Goal: Task Accomplishment & Management: Use online tool/utility

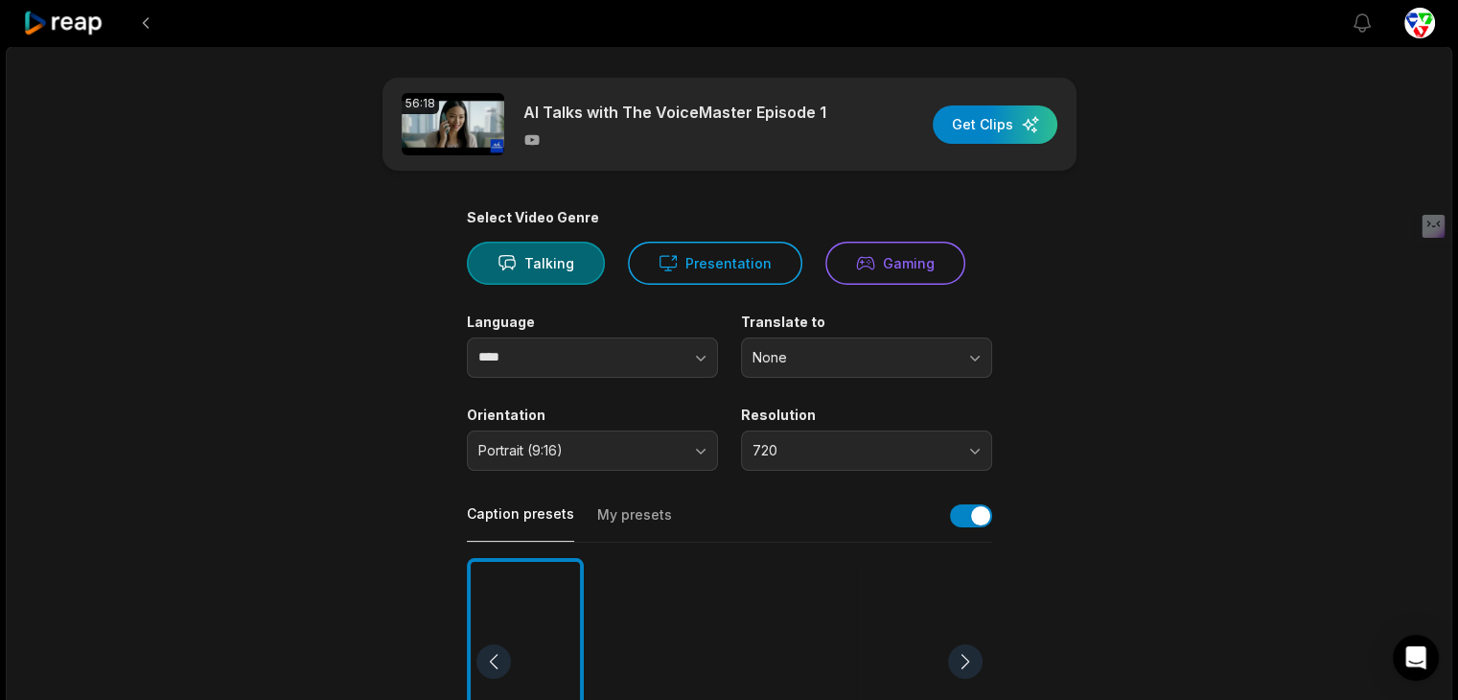
click at [111, 135] on div "56:18 AI Talks with The VoiceMaster Episode 1 Get Clips Select Video Genre Talk…" at bounding box center [729, 711] width 1447 height 1330
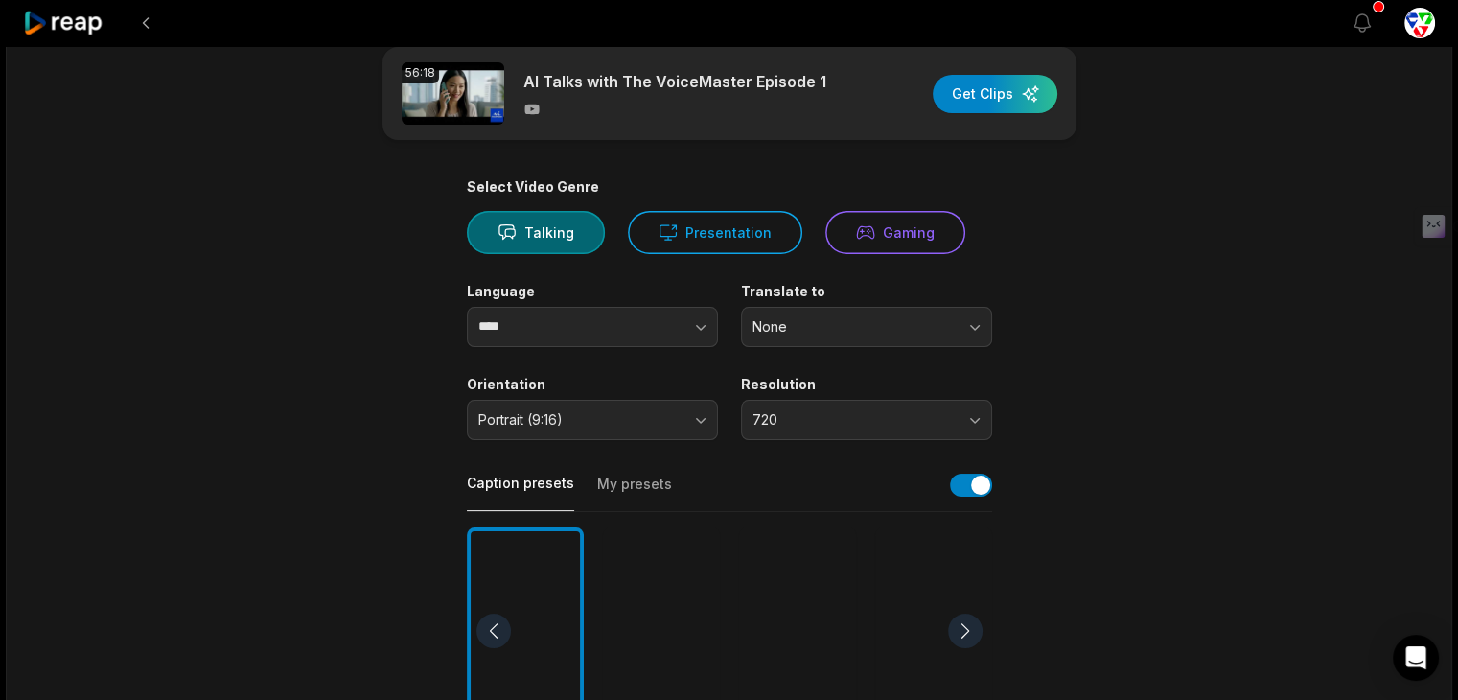
scroll to position [32, 0]
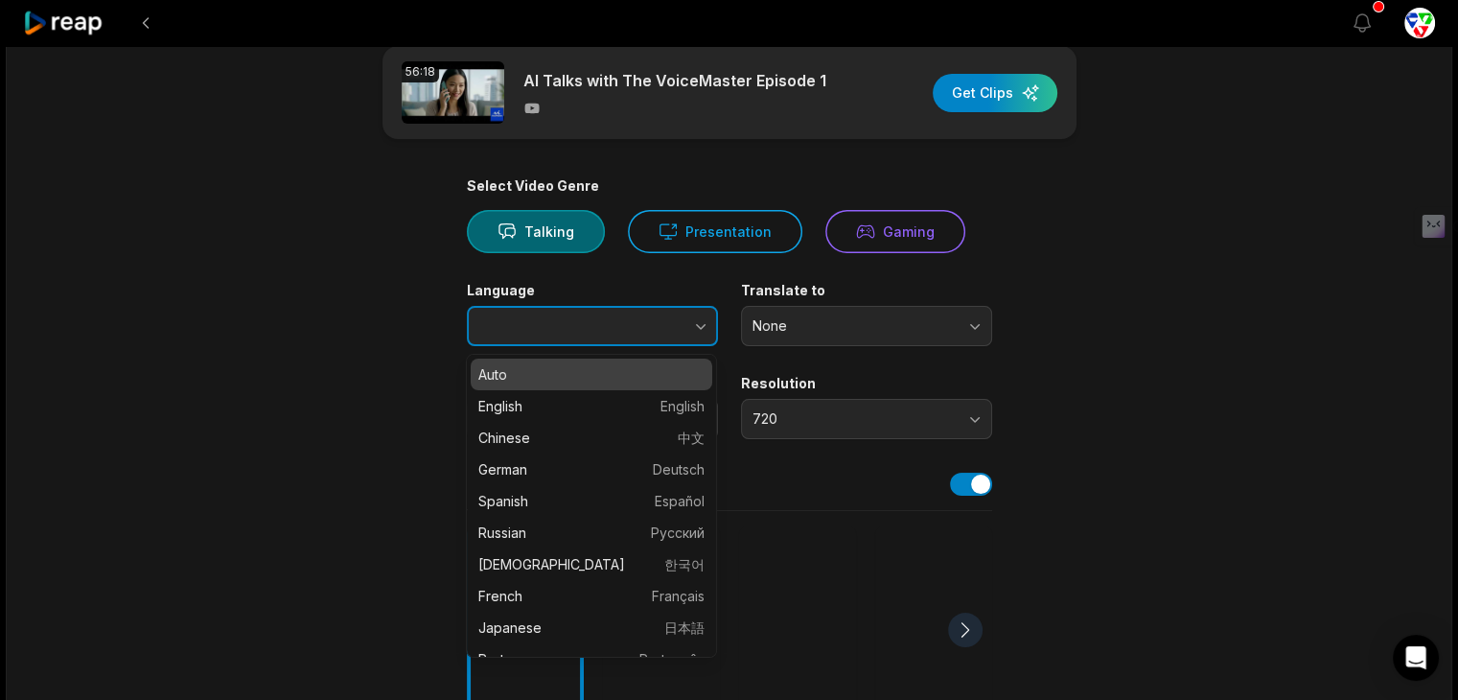
click at [655, 321] on button "button" at bounding box center [662, 326] width 109 height 40
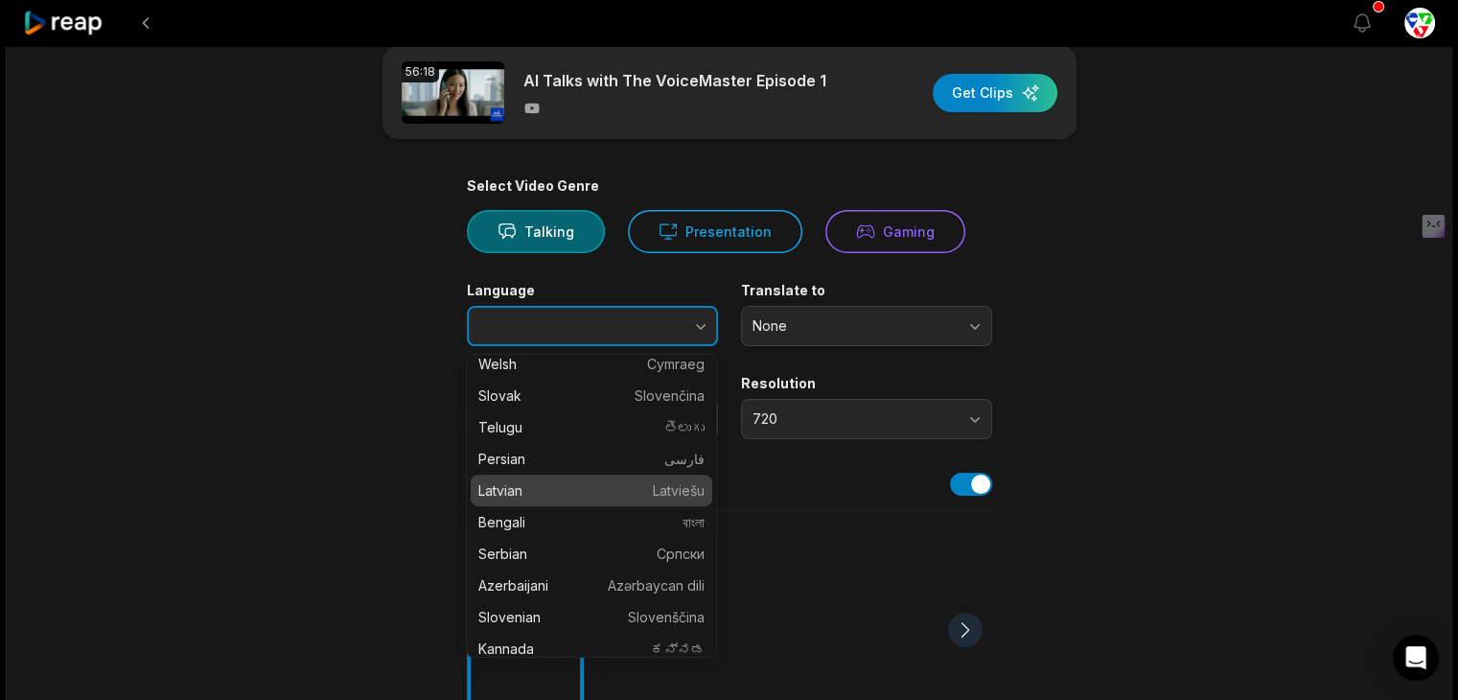
scroll to position [1246, 0]
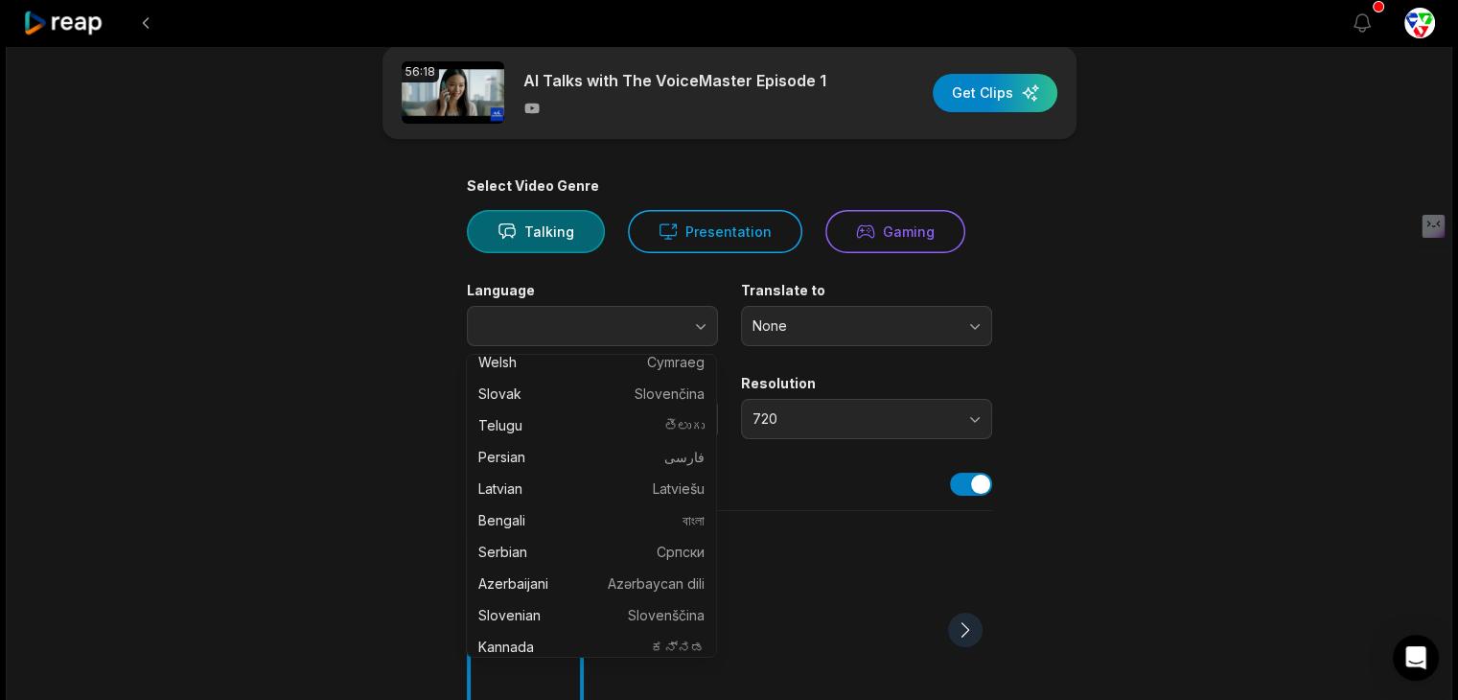
type input "****"
click at [295, 449] on main "56:18 AI Talks with The VoiceMaster Episode 1 Get Clips Select Video Genre Talk…" at bounding box center [730, 629] width 928 height 1166
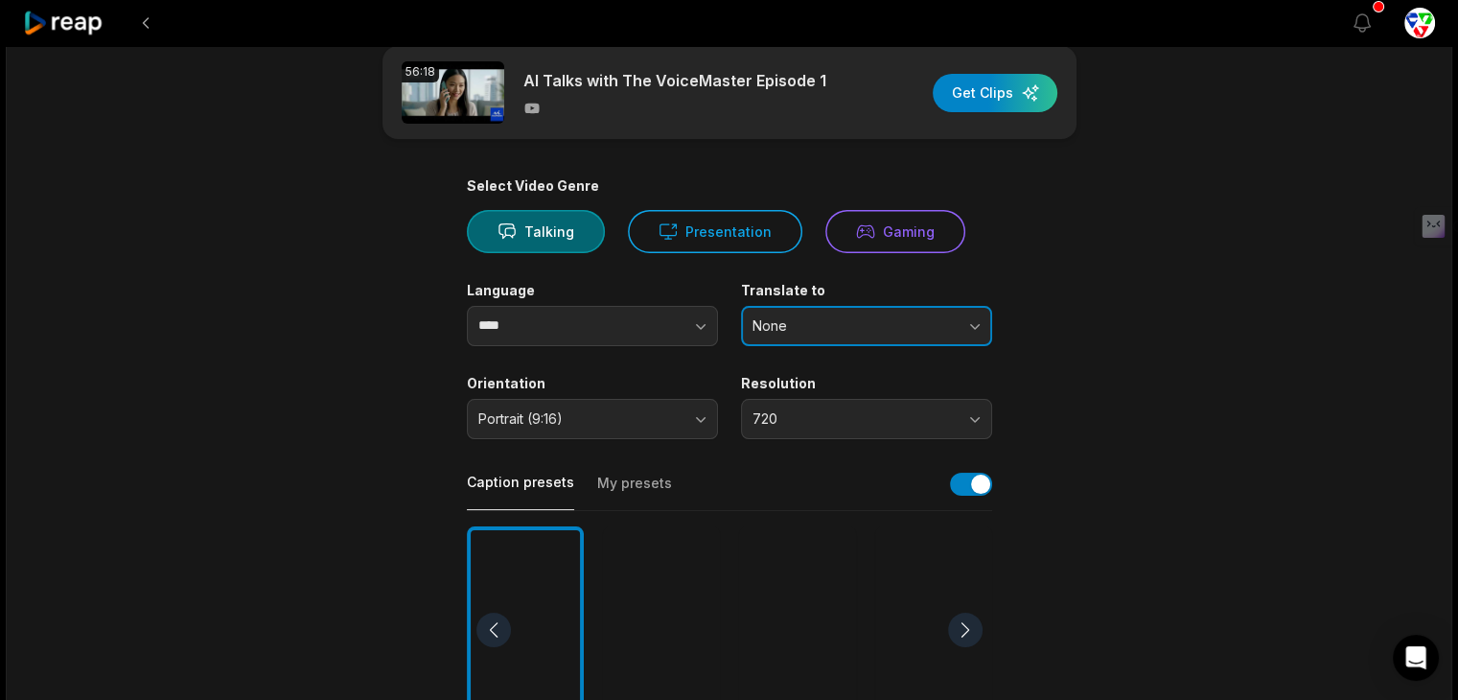
click at [838, 327] on span "None" at bounding box center [853, 325] width 201 height 17
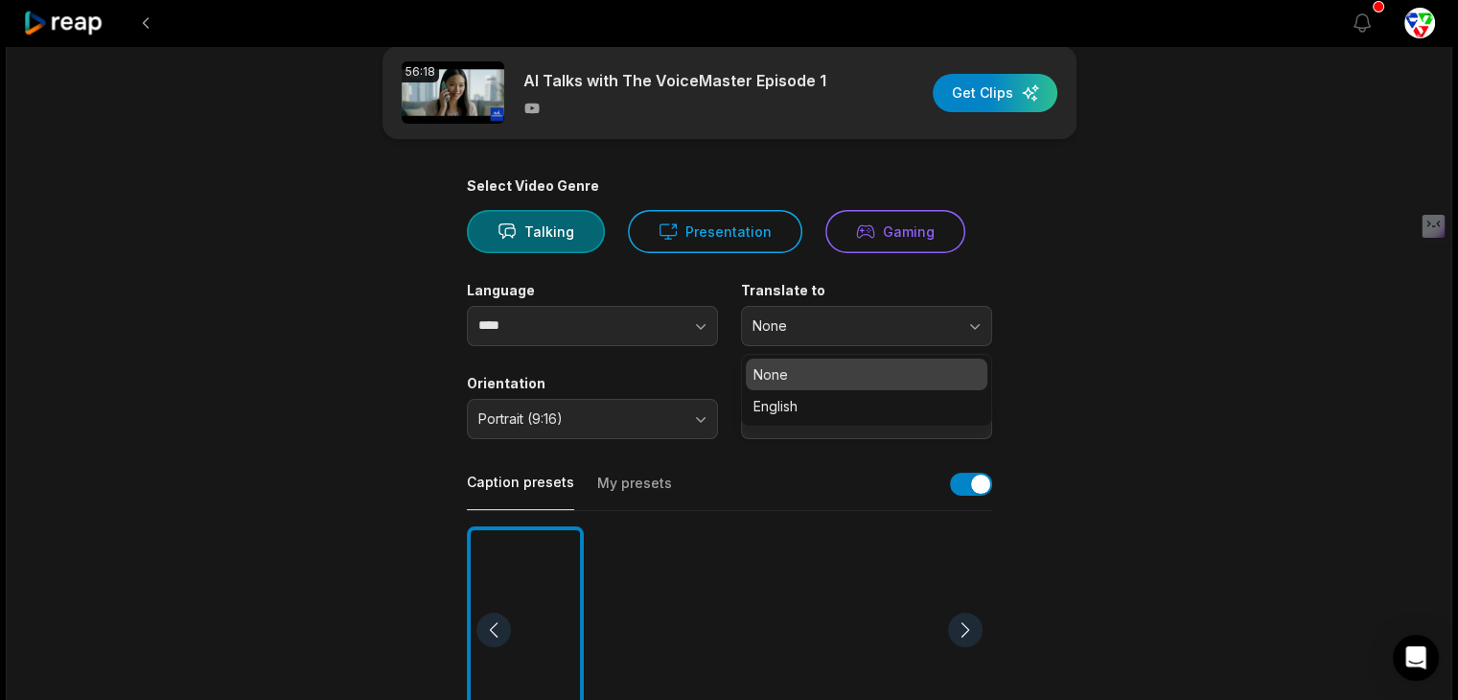
click at [367, 392] on main "56:18 AI Talks with The VoiceMaster Episode 1 Get Clips Select Video Genre Talk…" at bounding box center [730, 629] width 928 height 1166
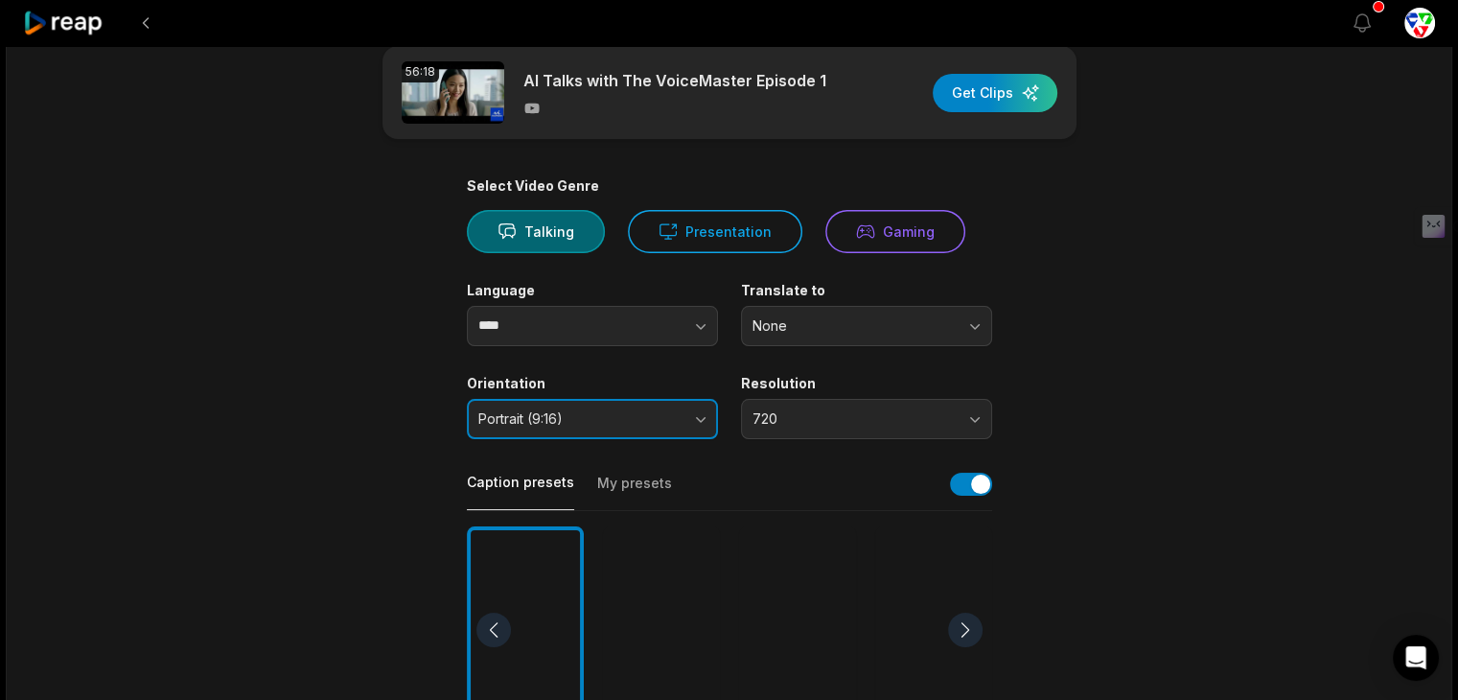
click at [554, 416] on span "Portrait (9:16)" at bounding box center [578, 418] width 201 height 17
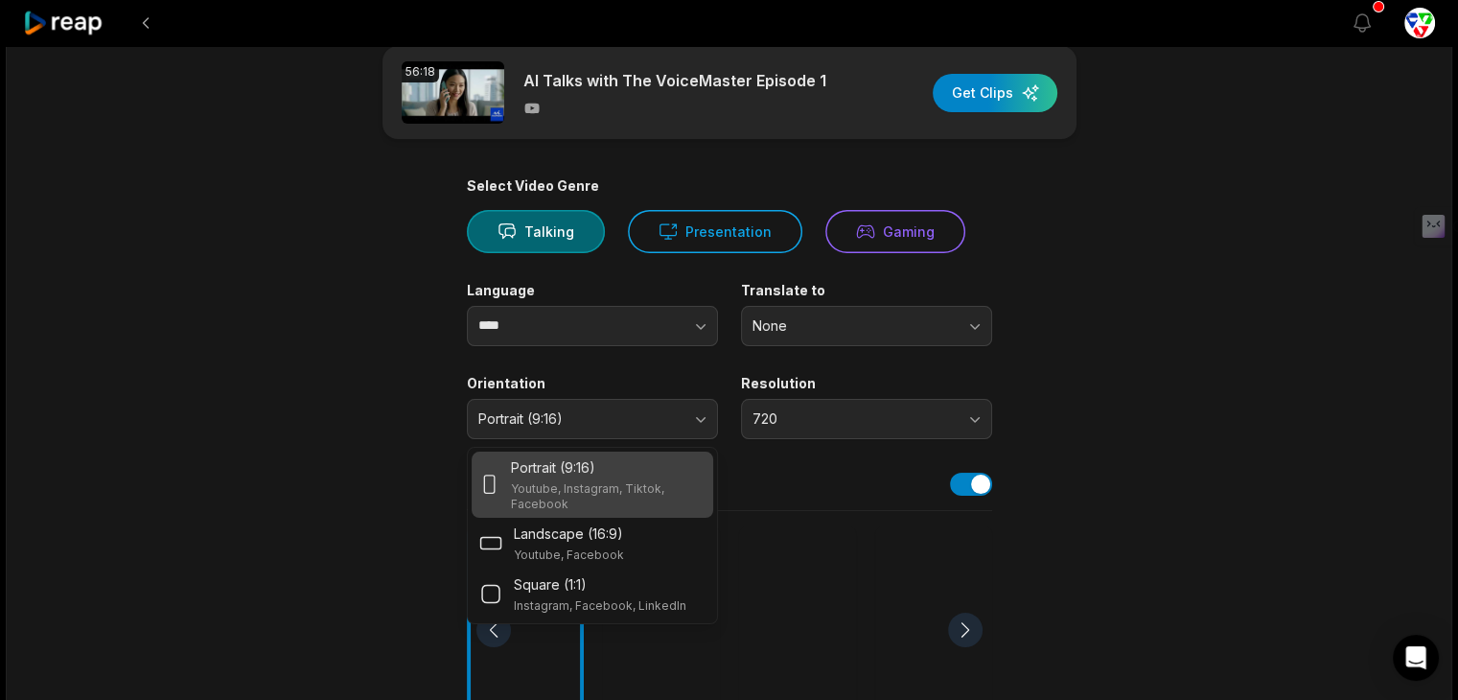
click at [645, 481] on p "Youtube, Instagram, Tiktok, Facebook" at bounding box center [608, 496] width 194 height 31
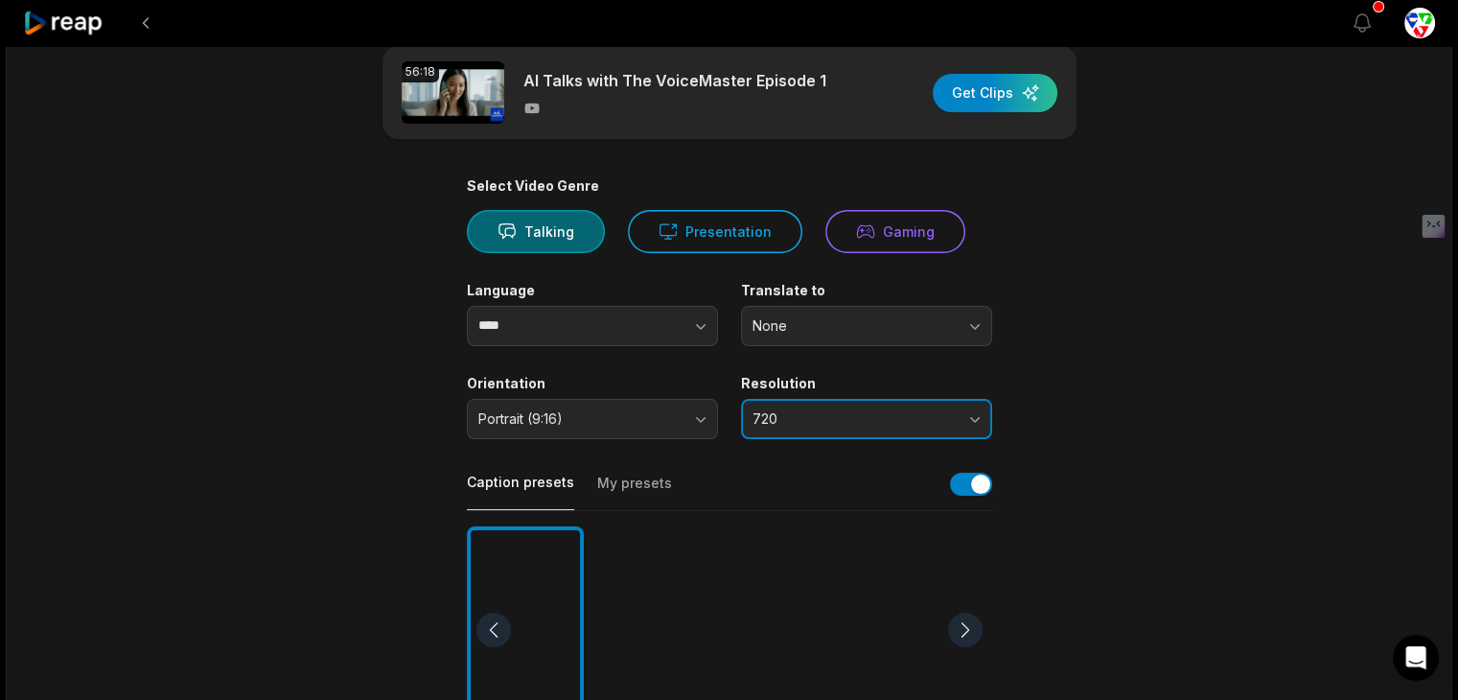
click at [892, 412] on span "720" at bounding box center [853, 418] width 201 height 17
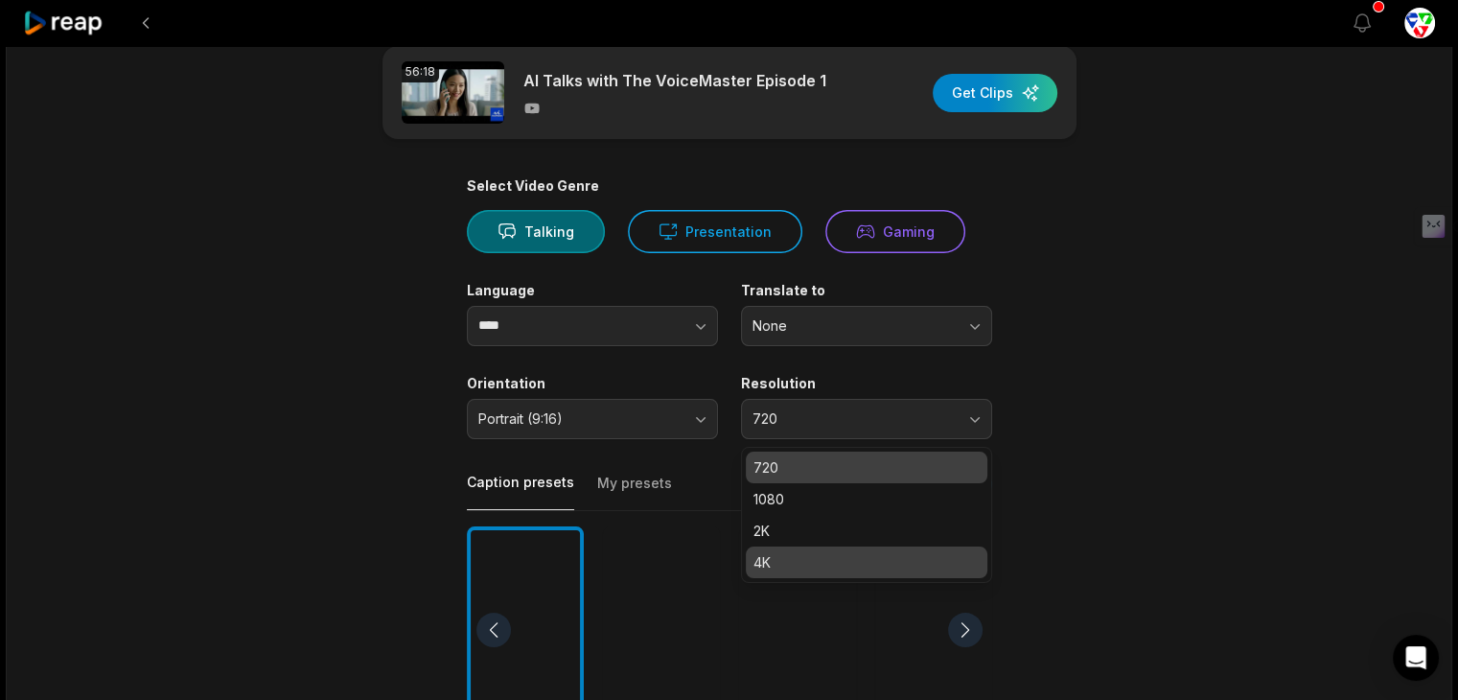
click at [835, 554] on p "4K" at bounding box center [867, 562] width 226 height 20
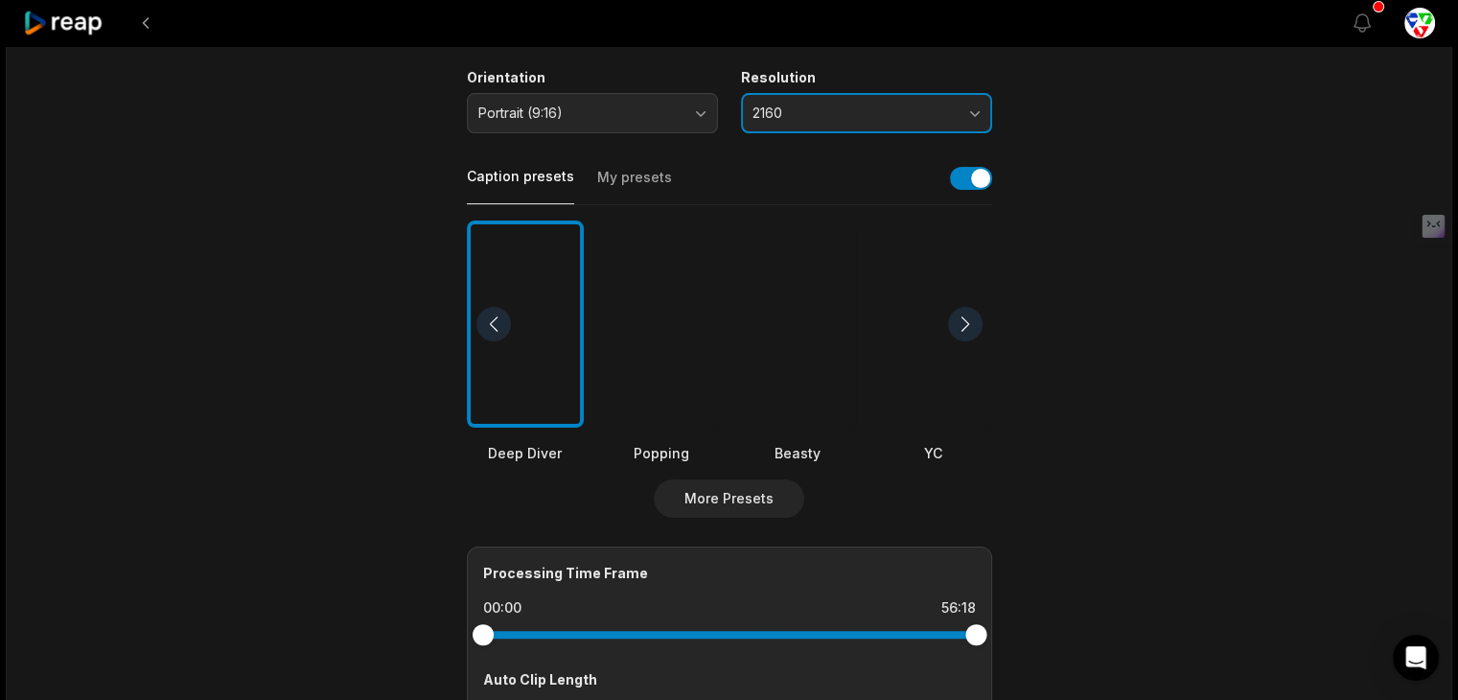
scroll to position [296, 0]
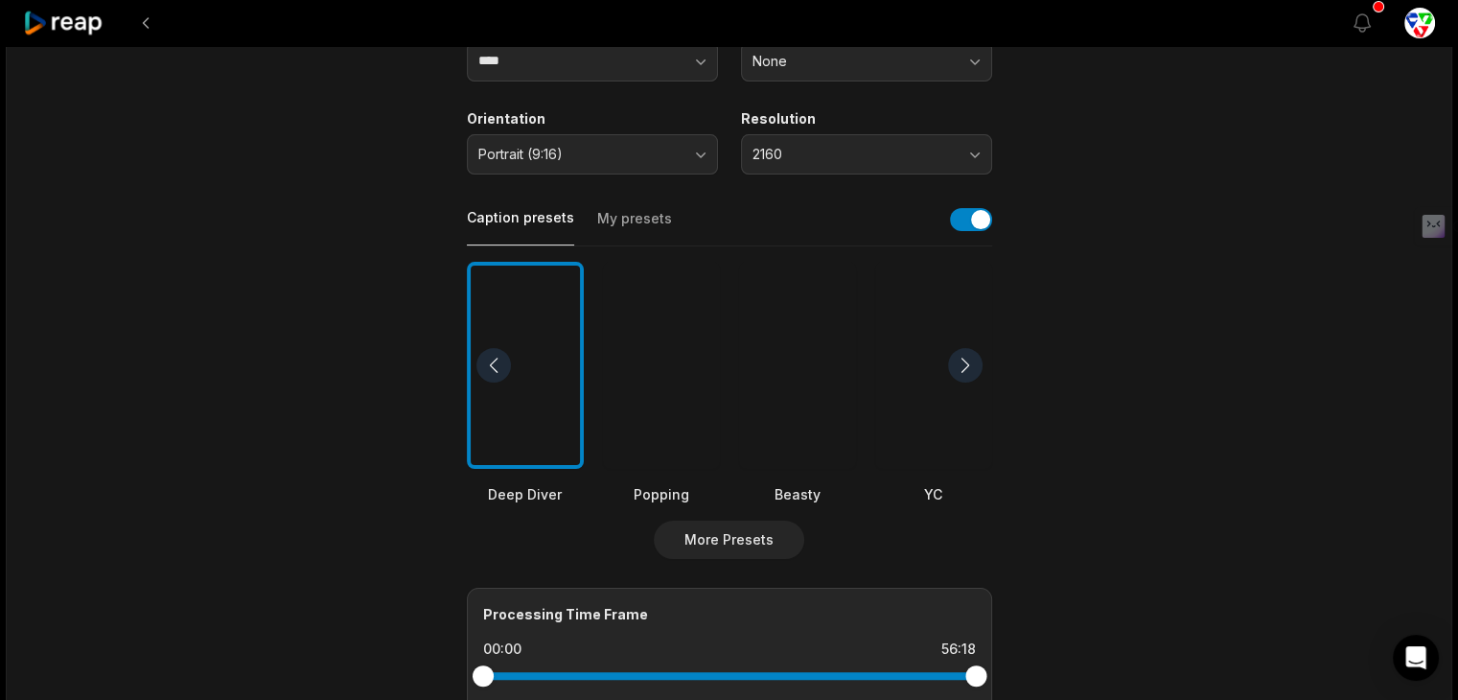
click at [621, 373] on div at bounding box center [661, 366] width 117 height 208
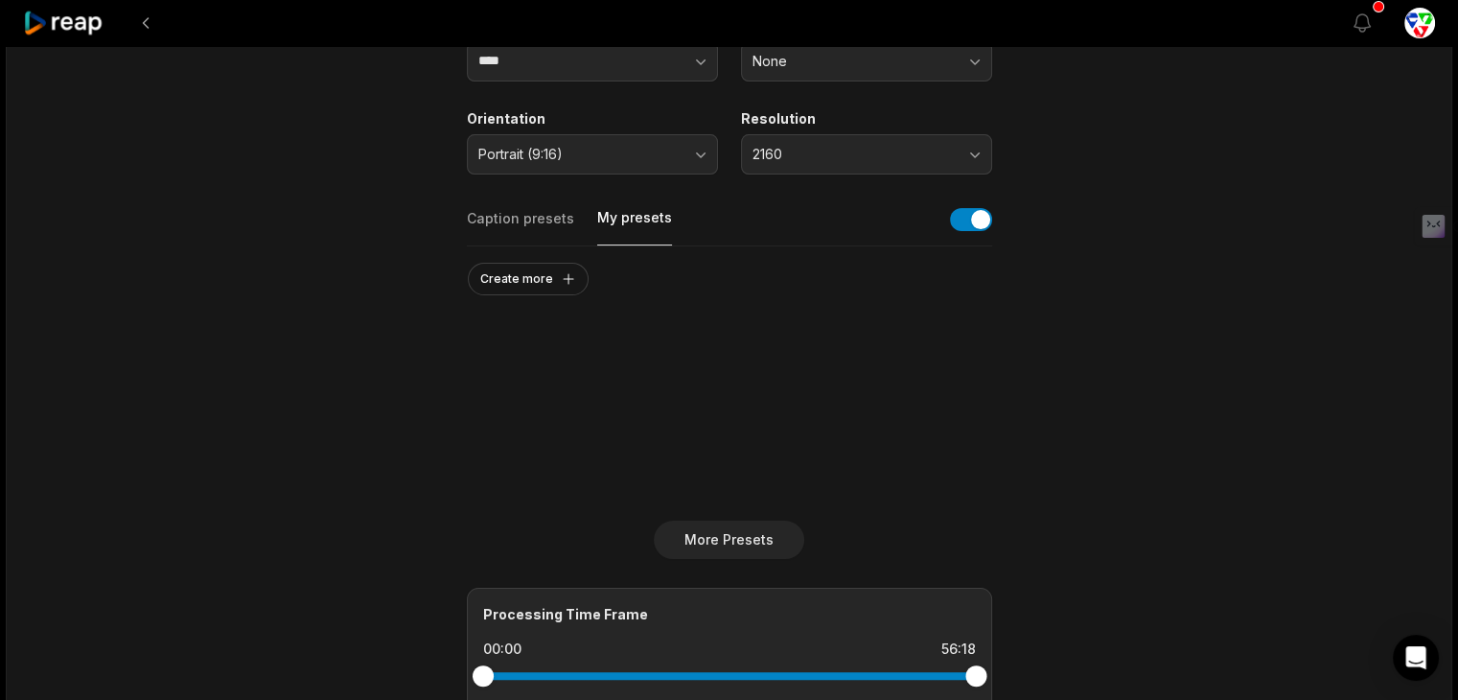
click at [644, 223] on button "My presets" at bounding box center [634, 226] width 75 height 37
click at [537, 204] on div "Caption presets My presets" at bounding box center [729, 224] width 525 height 43
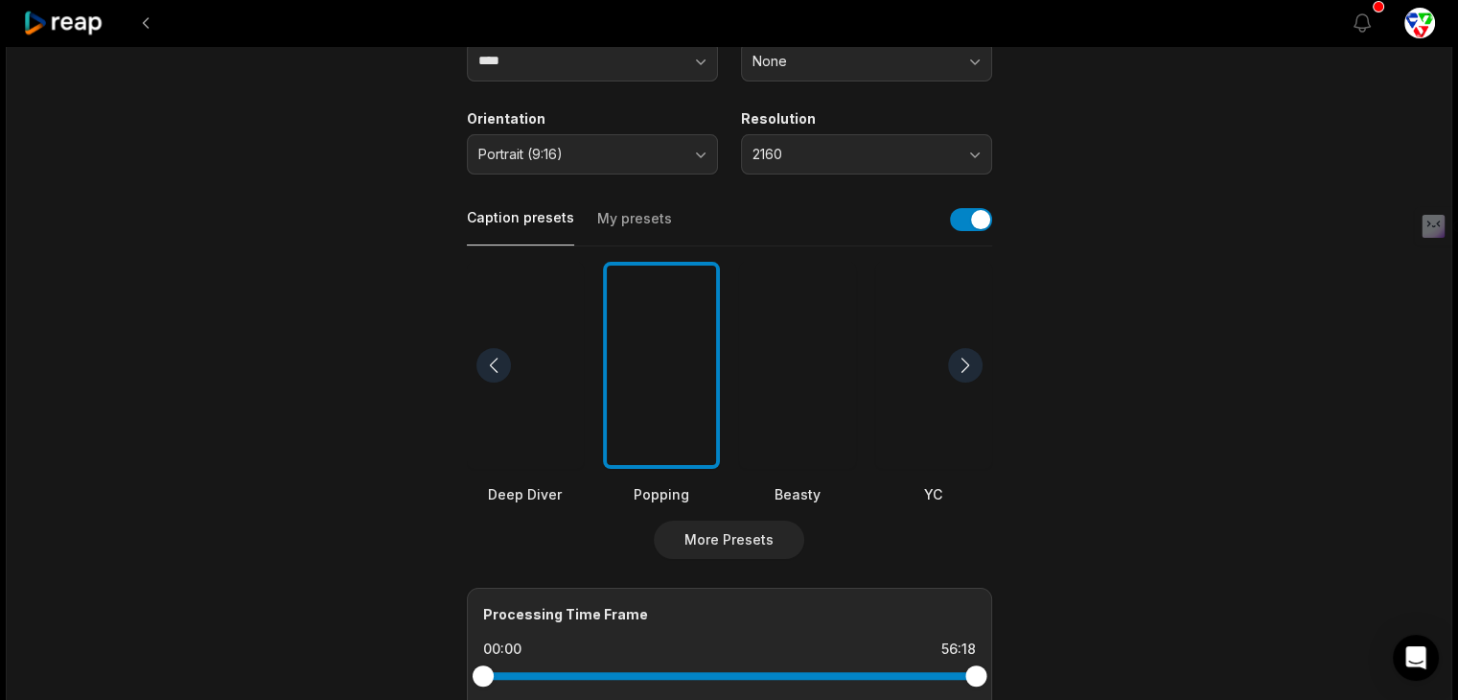
click at [534, 212] on button "Caption presets" at bounding box center [520, 226] width 107 height 37
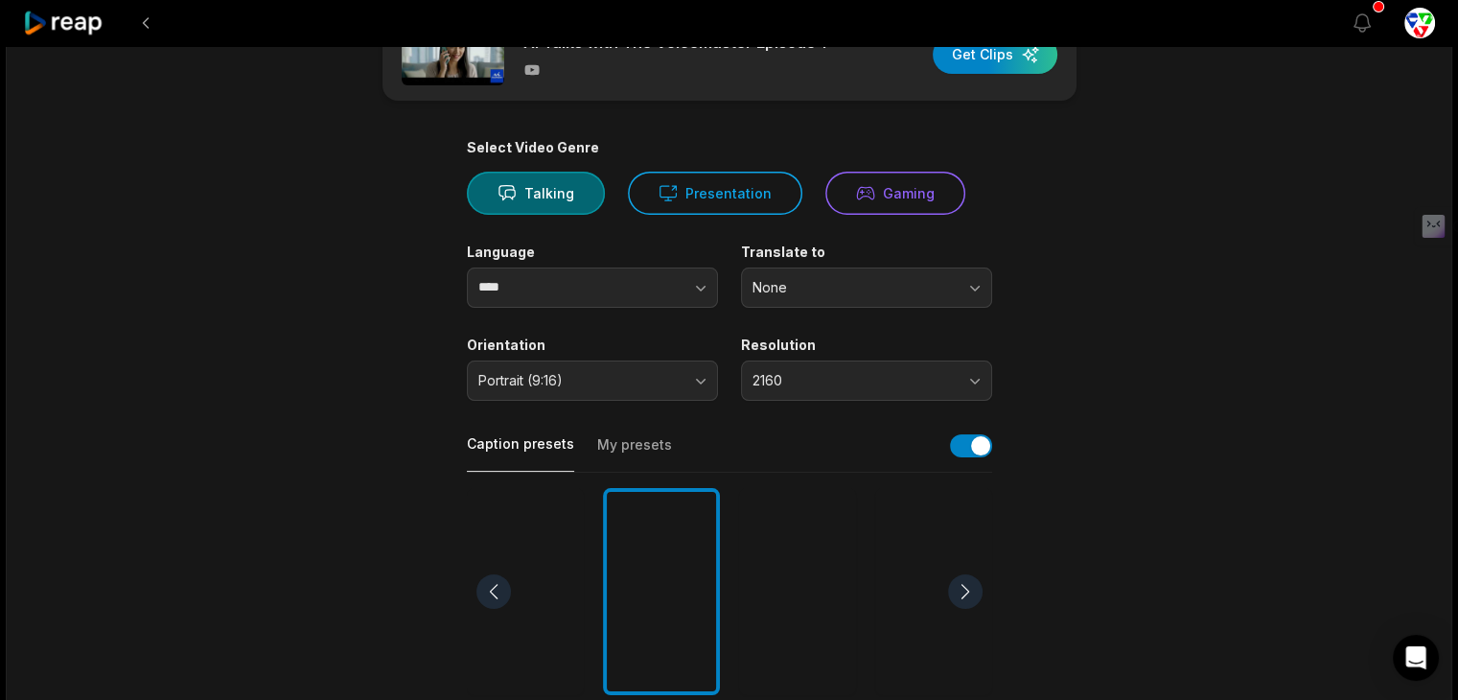
scroll to position [63, 0]
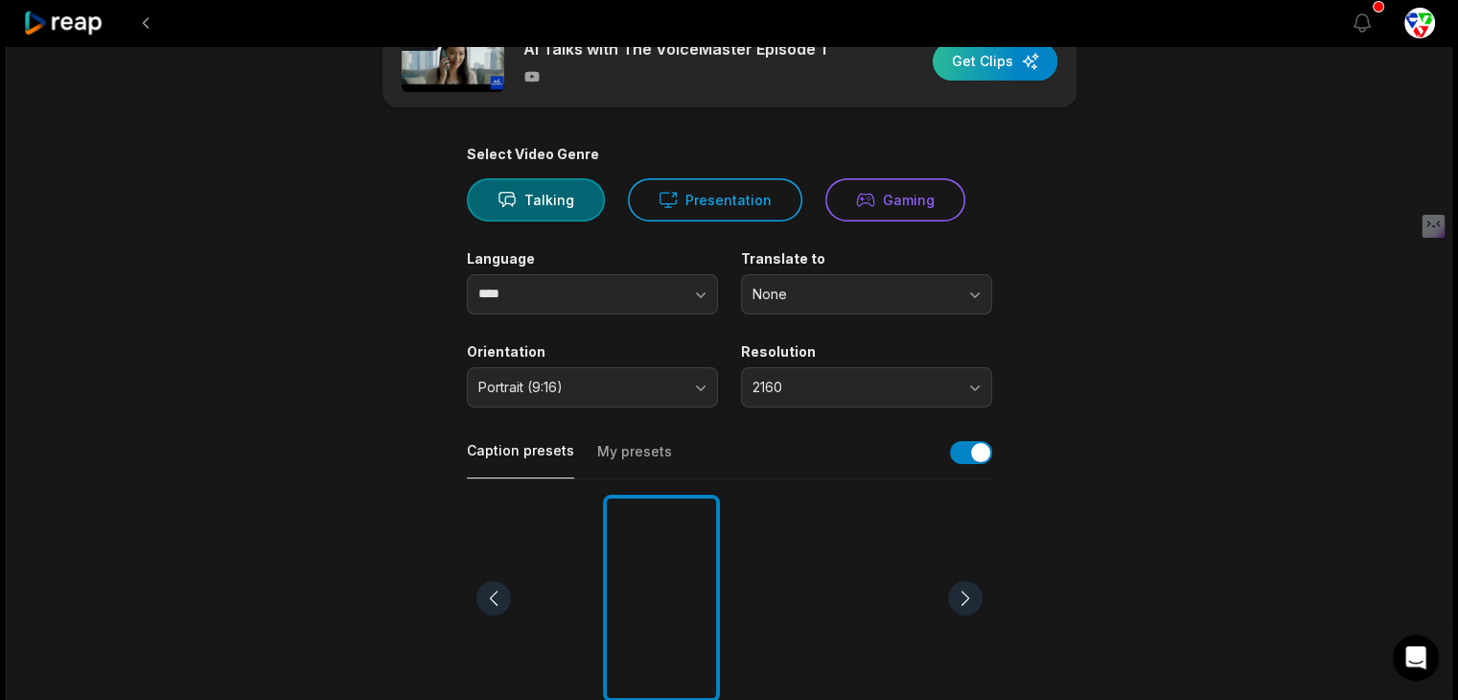
click at [1016, 64] on div "button" at bounding box center [995, 61] width 125 height 38
